Goal: Book appointment/travel/reservation

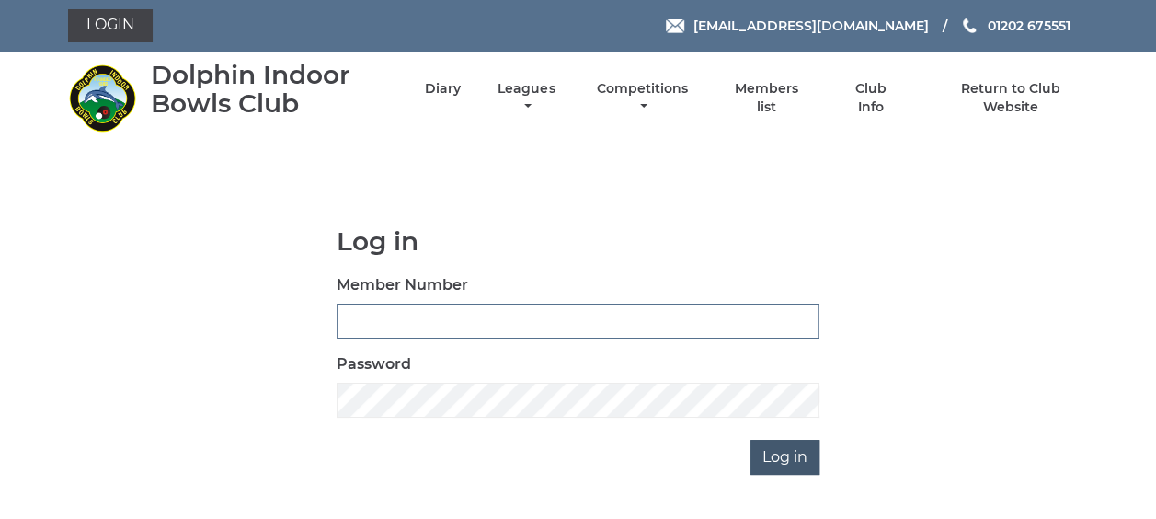
type input "3863"
click at [786, 457] on input "Log in" at bounding box center [785, 457] width 69 height 35
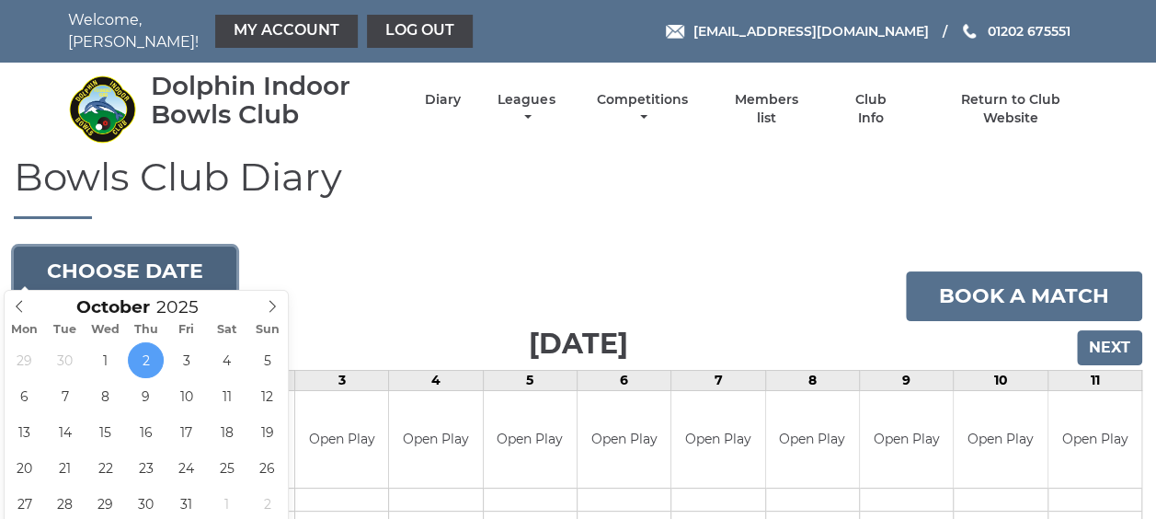
click at [195, 247] on button "Choose date" at bounding box center [125, 272] width 223 height 50
type input "2025-10-16"
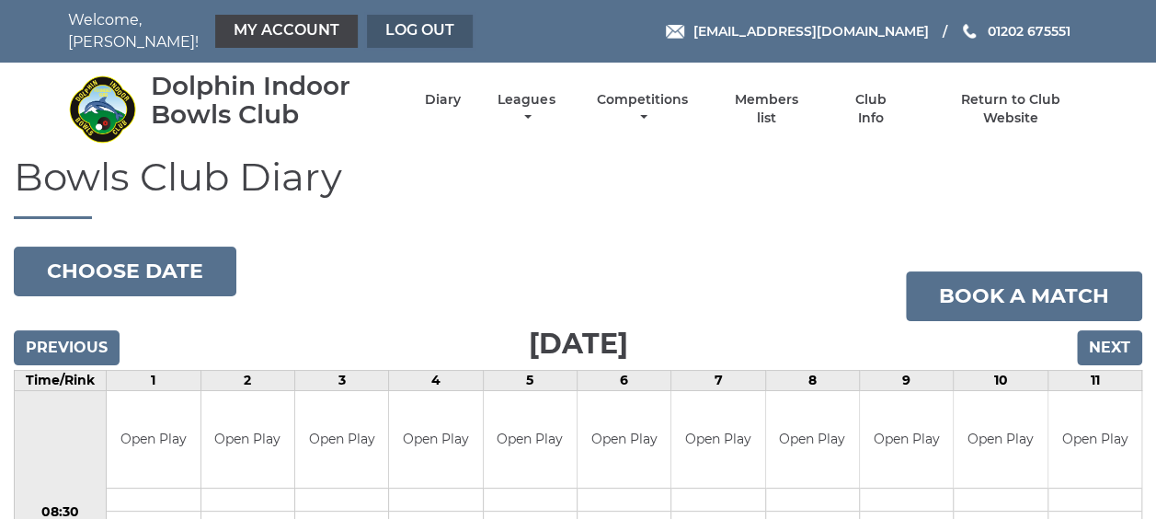
click at [407, 26] on link "Log out" at bounding box center [420, 31] width 106 height 33
